Goal: Task Accomplishment & Management: Complete application form

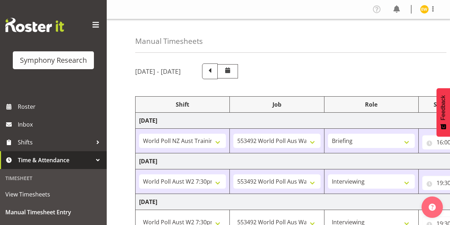
select select "41604"
select select "10499"
select select "56692"
select select "10499"
select select "47"
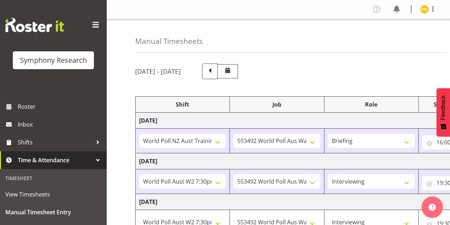
select select "23"
select select "30"
select select "56692"
select select "10499"
select select "47"
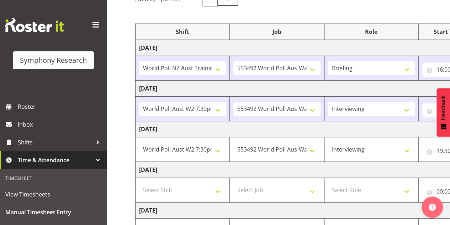
scroll to position [0, 152]
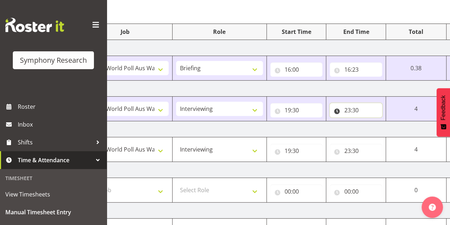
click at [358, 109] on input "23:30" at bounding box center [356, 110] width 52 height 14
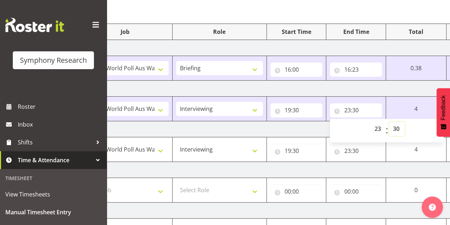
click at [396, 128] on select "00 01 02 03 04 05 06 07 08 09 10 11 12 13 14 15 16 17 18 19 20 21 22 23 24 25 2…" at bounding box center [397, 128] width 16 height 14
select select "37"
type input "23:37"
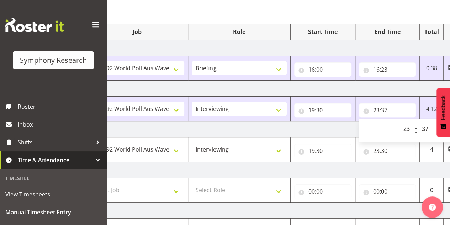
click at [399, 129] on div "00 01 02 03 04 05 06 07 08 09 10 11 12 13 14 15 16 17 18 19 20 21 22 23" at bounding box center [407, 130] width 16 height 18
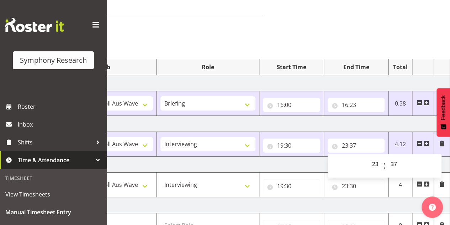
scroll to position [37, 0]
click at [352, 20] on div "Manual Timesheets [DATE] - [DATE] Shift Job Role Start Time End Time Total [DAT…" at bounding box center [278, 190] width 343 height 417
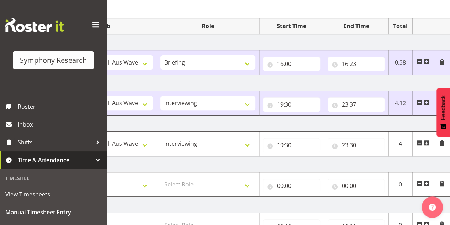
scroll to position [215, 0]
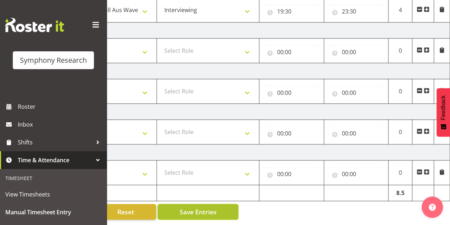
click at [185, 207] on span "Save Entries" at bounding box center [197, 211] width 37 height 9
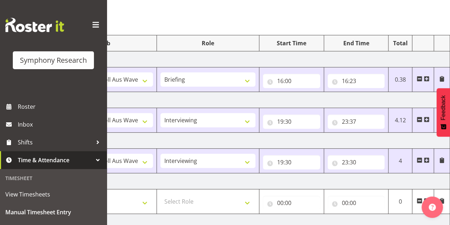
scroll to position [73, 0]
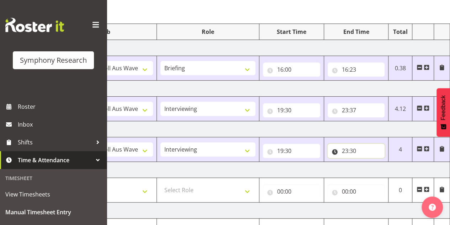
click at [353, 151] on input "23:30" at bounding box center [356, 150] width 57 height 14
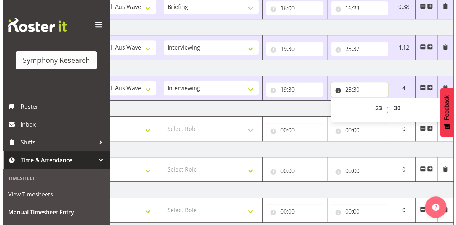
scroll to position [144, 0]
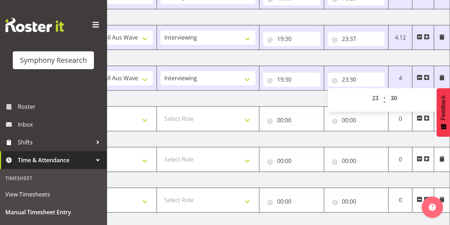
click at [446, 78] on td at bounding box center [442, 78] width 16 height 25
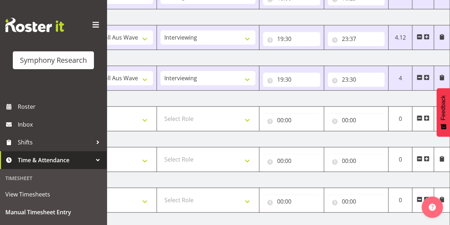
click at [439, 77] on span at bounding box center [442, 77] width 6 height 6
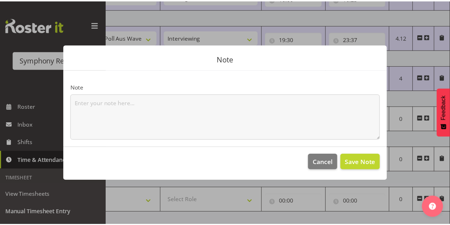
scroll to position [0, 178]
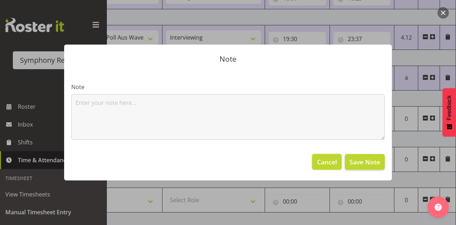
click at [321, 161] on span "Cancel" at bounding box center [327, 161] width 20 height 9
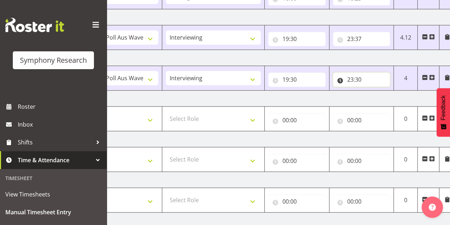
click at [357, 74] on input "23:30" at bounding box center [361, 79] width 57 height 14
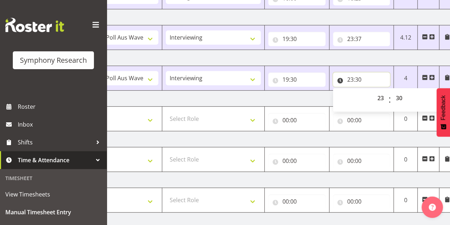
click at [366, 78] on input "23:30" at bounding box center [361, 79] width 57 height 14
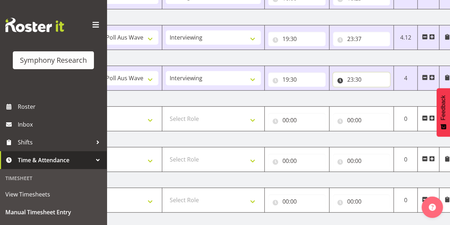
click at [367, 80] on input "23:30" at bounding box center [361, 79] width 57 height 14
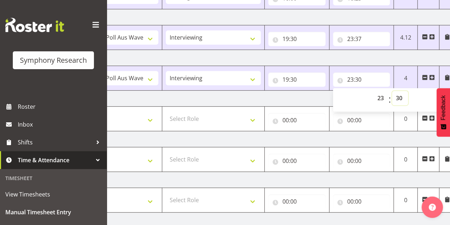
click at [402, 99] on select "00 01 02 03 04 05 06 07 08 09 10 11 12 13 14 15 16 17 18 19 20 21 22 23 24 25 2…" at bounding box center [400, 98] width 16 height 14
select select "37"
type input "23:37"
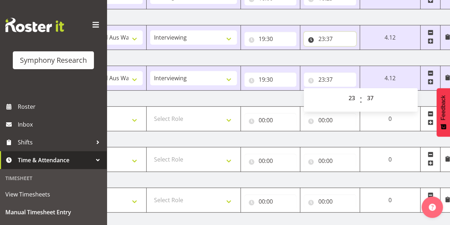
click at [328, 38] on input "23:37" at bounding box center [330, 39] width 52 height 14
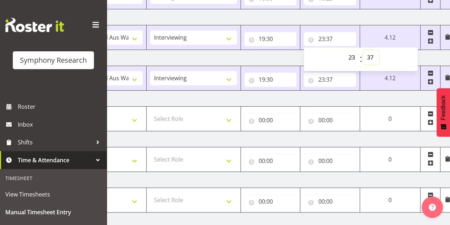
click at [367, 55] on select "00 01 02 03 04 05 06 07 08 09 10 11 12 13 14 15 16 17 18 19 20 21 22 23 24 25 2…" at bounding box center [371, 57] width 16 height 14
select select "30"
type input "23:30"
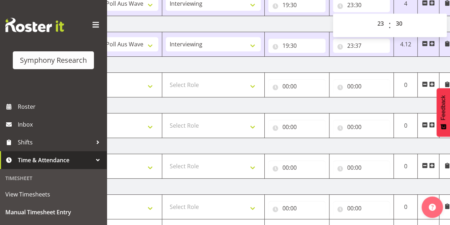
scroll to position [215, 0]
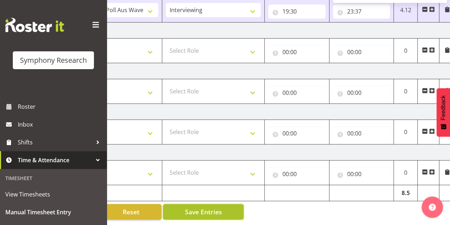
click at [191, 207] on span "Save Entries" at bounding box center [203, 211] width 37 height 9
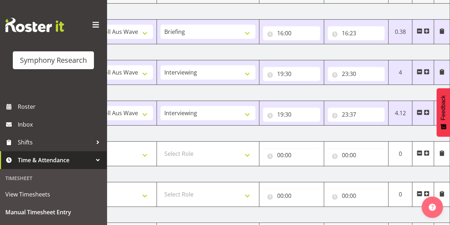
scroll to position [73, 0]
